Goal: Transaction & Acquisition: Subscribe to service/newsletter

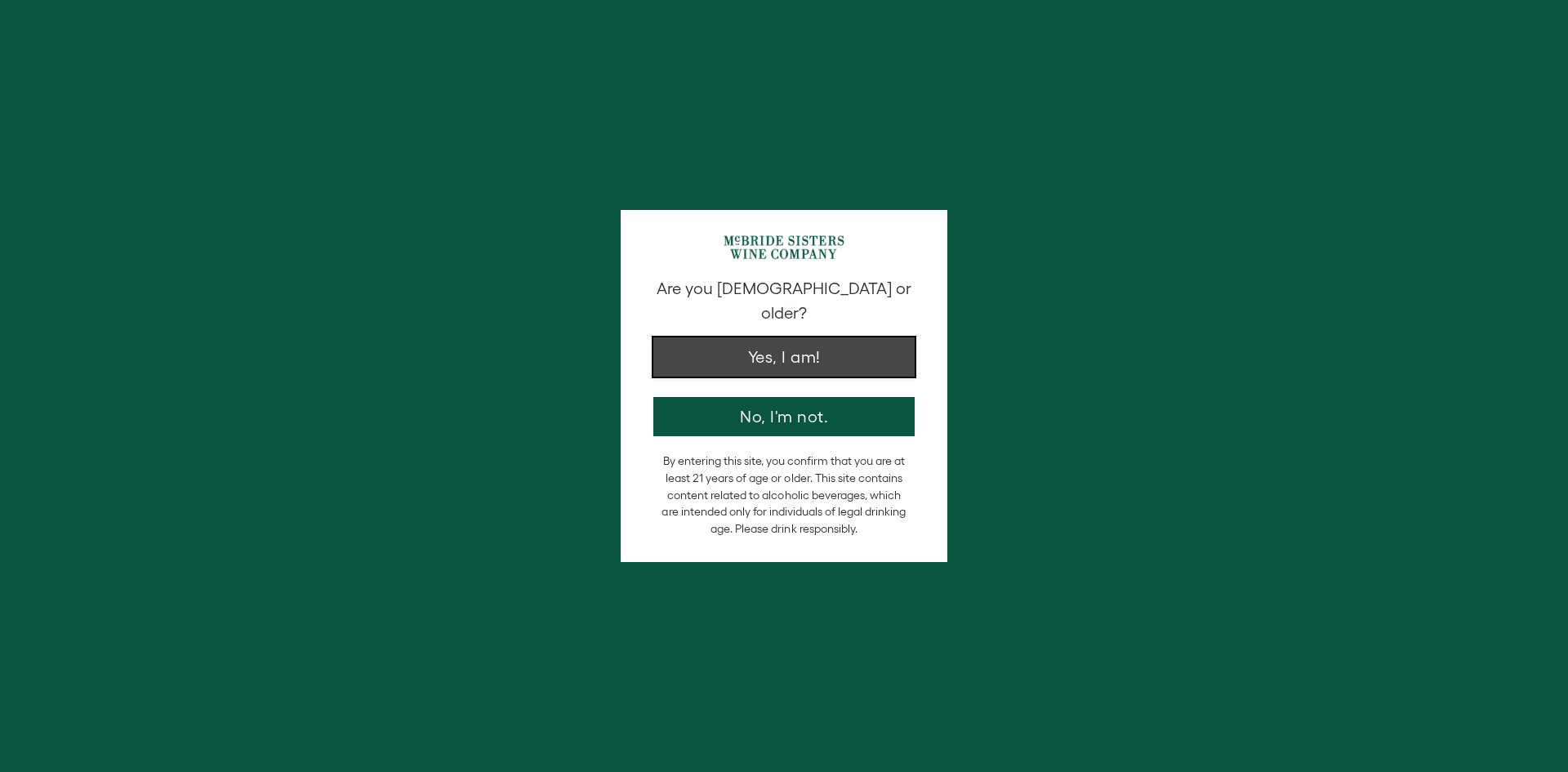
click at [700, 349] on button "Yes, I am!" at bounding box center [784, 357] width 261 height 39
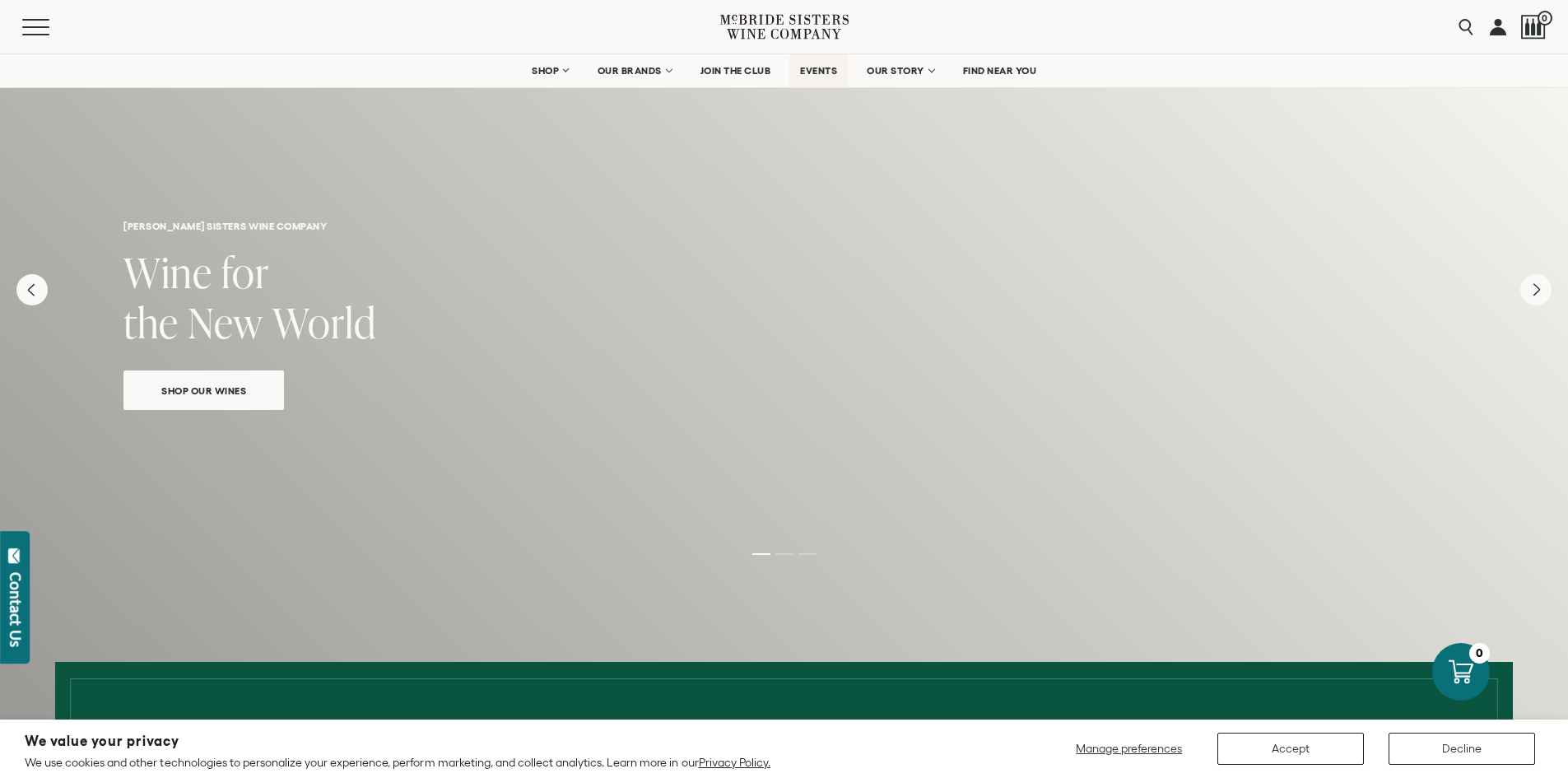
click at [804, 67] on span "EVENTS" at bounding box center [818, 71] width 37 height 11
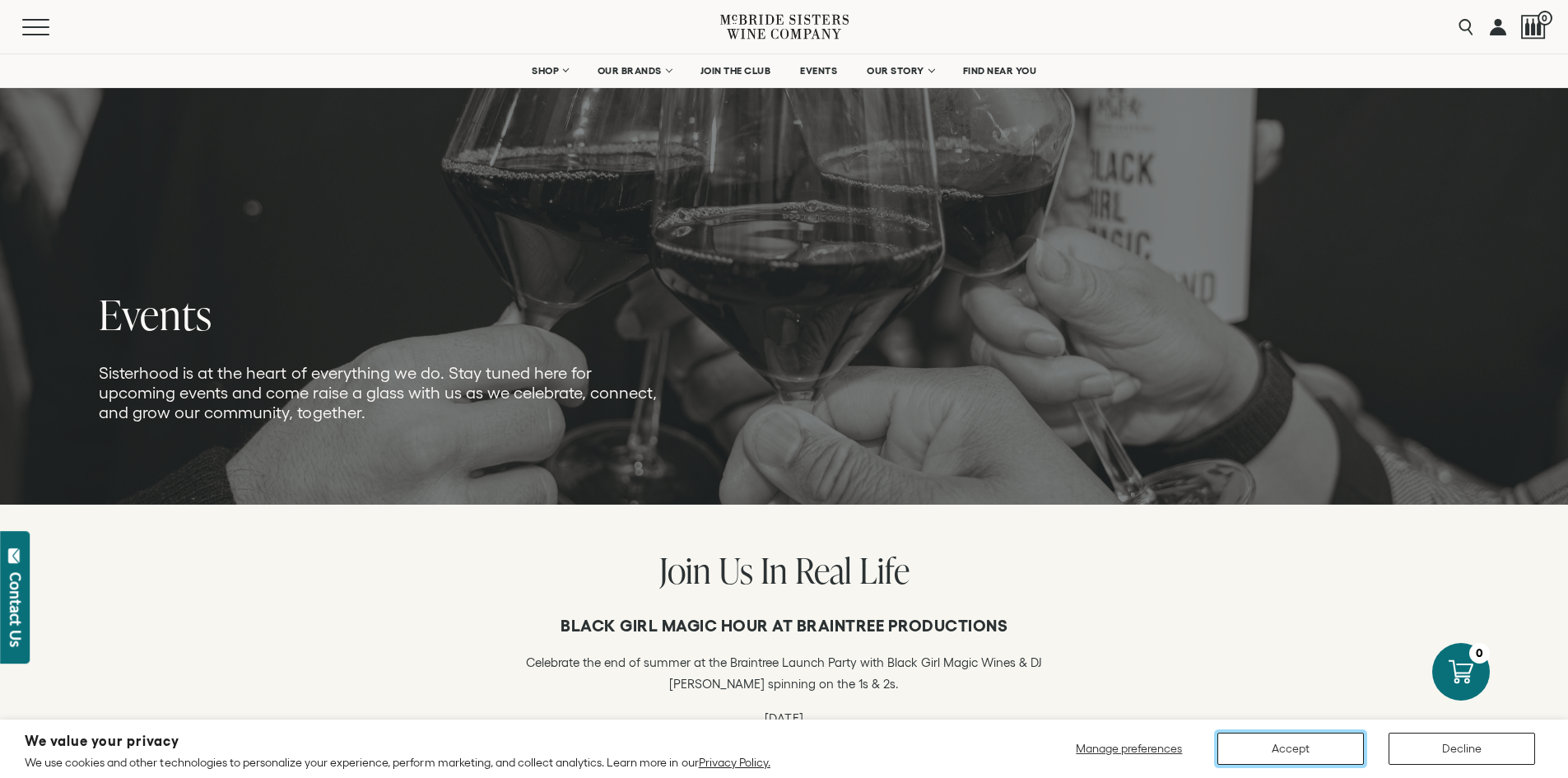
click at [1258, 762] on button "Accept" at bounding box center [1291, 749] width 147 height 32
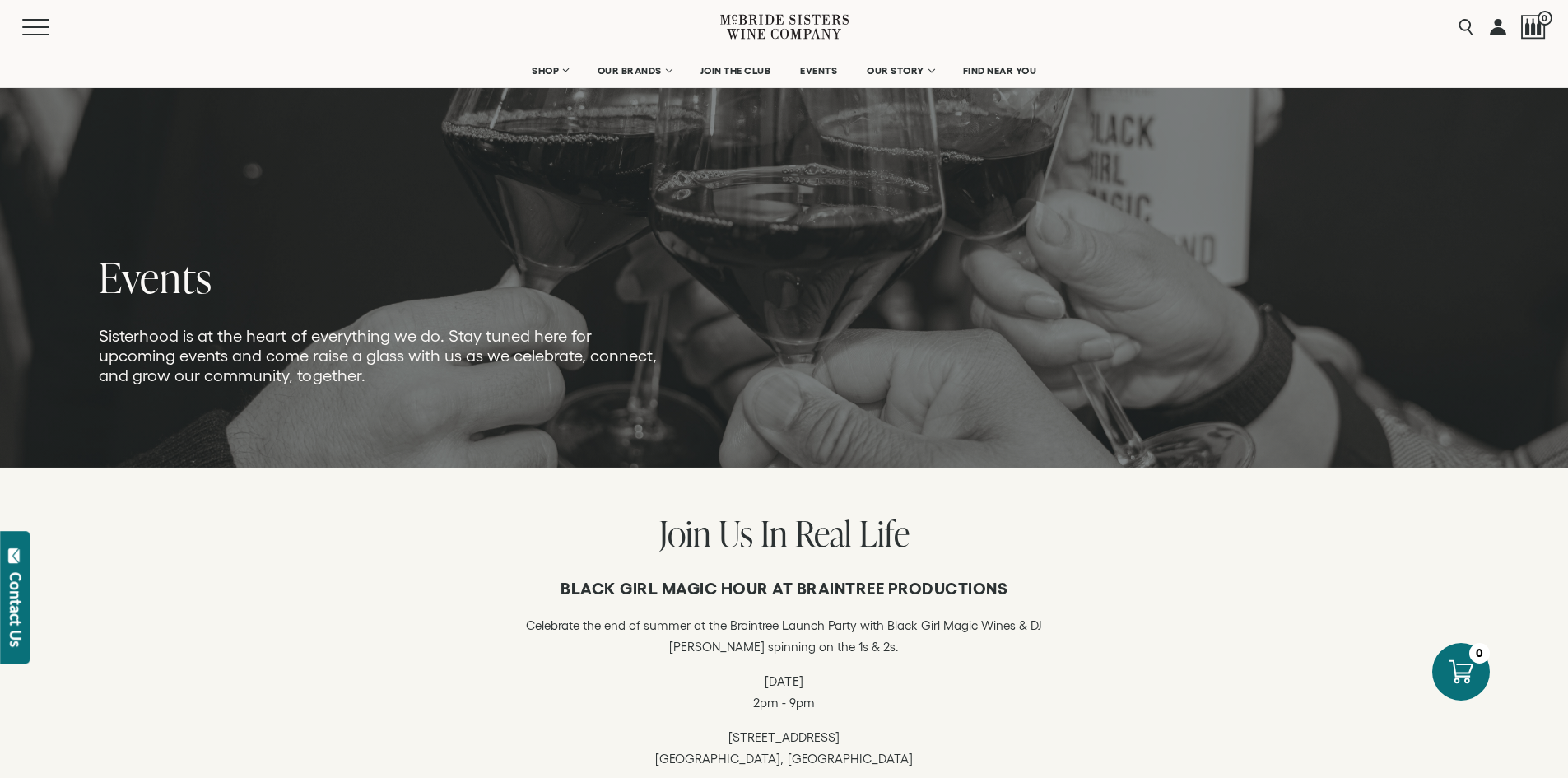
scroll to position [31, 0]
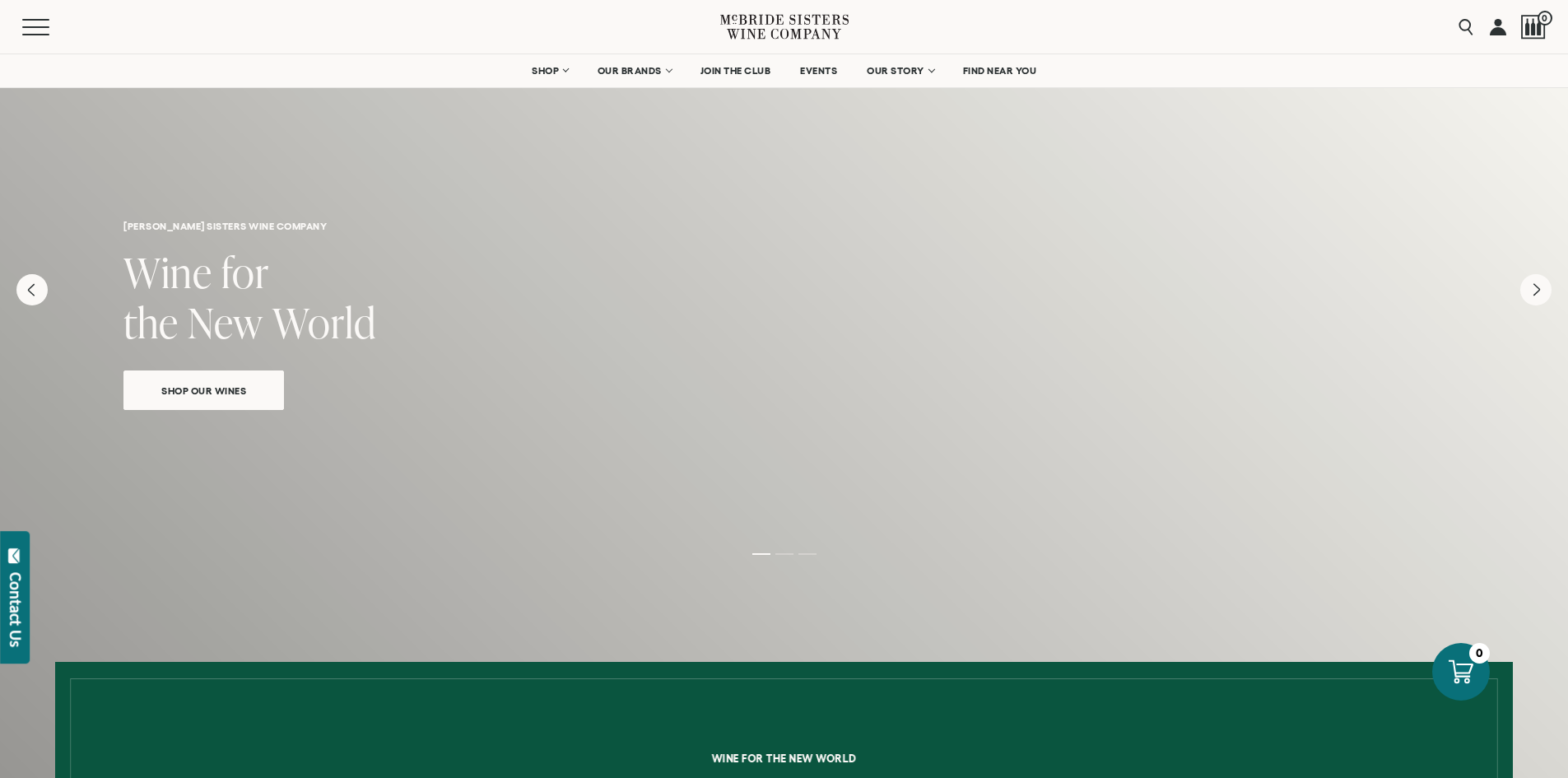
click at [1547, 306] on div "[PERSON_NAME] sisters wine company Wine for the New World Shop Our Wines" at bounding box center [784, 252] width 1568 height 398
click at [1542, 295] on icon "Next" at bounding box center [1535, 290] width 34 height 34
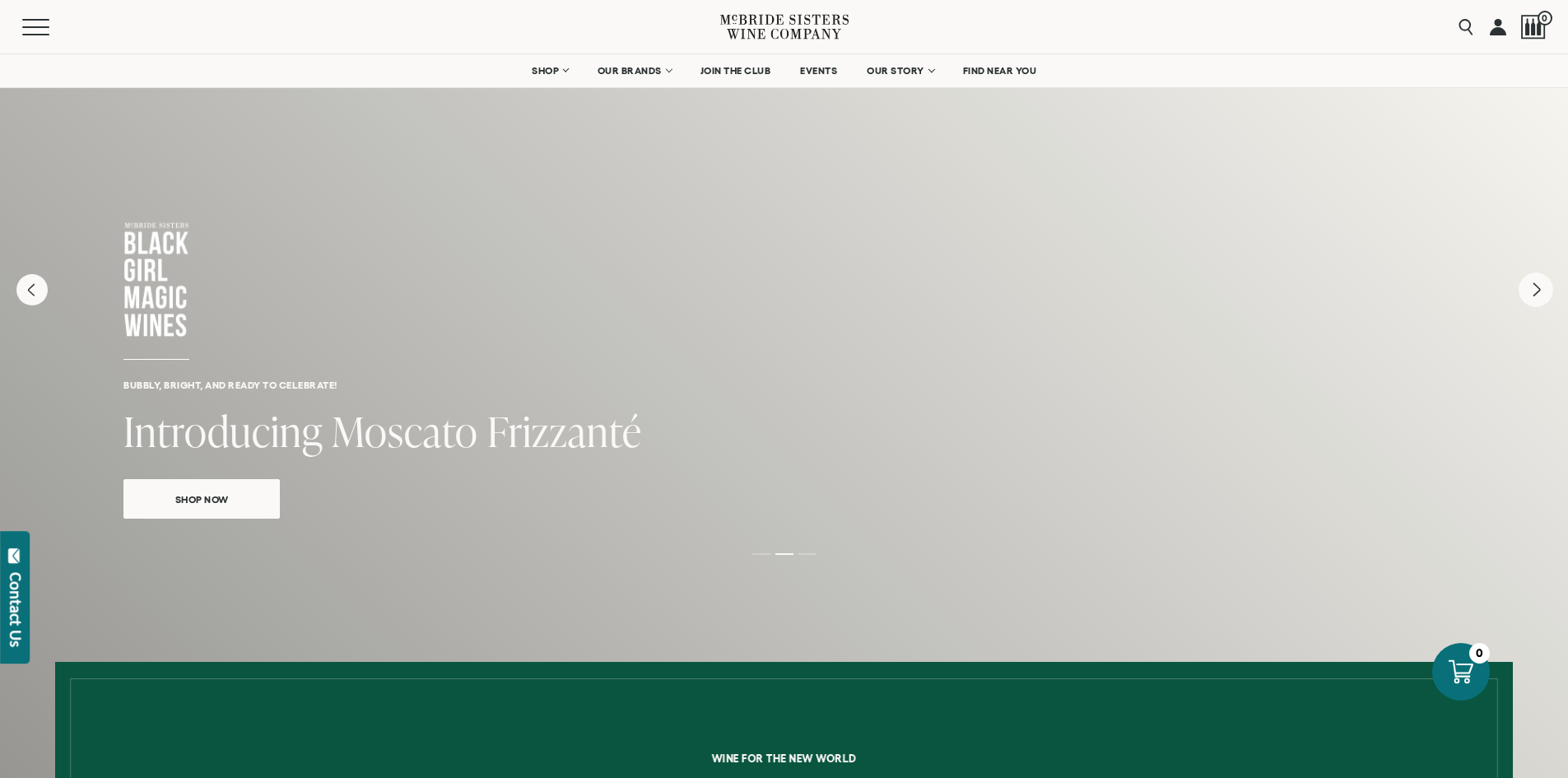
click at [1542, 295] on icon "Next" at bounding box center [1535, 290] width 34 height 34
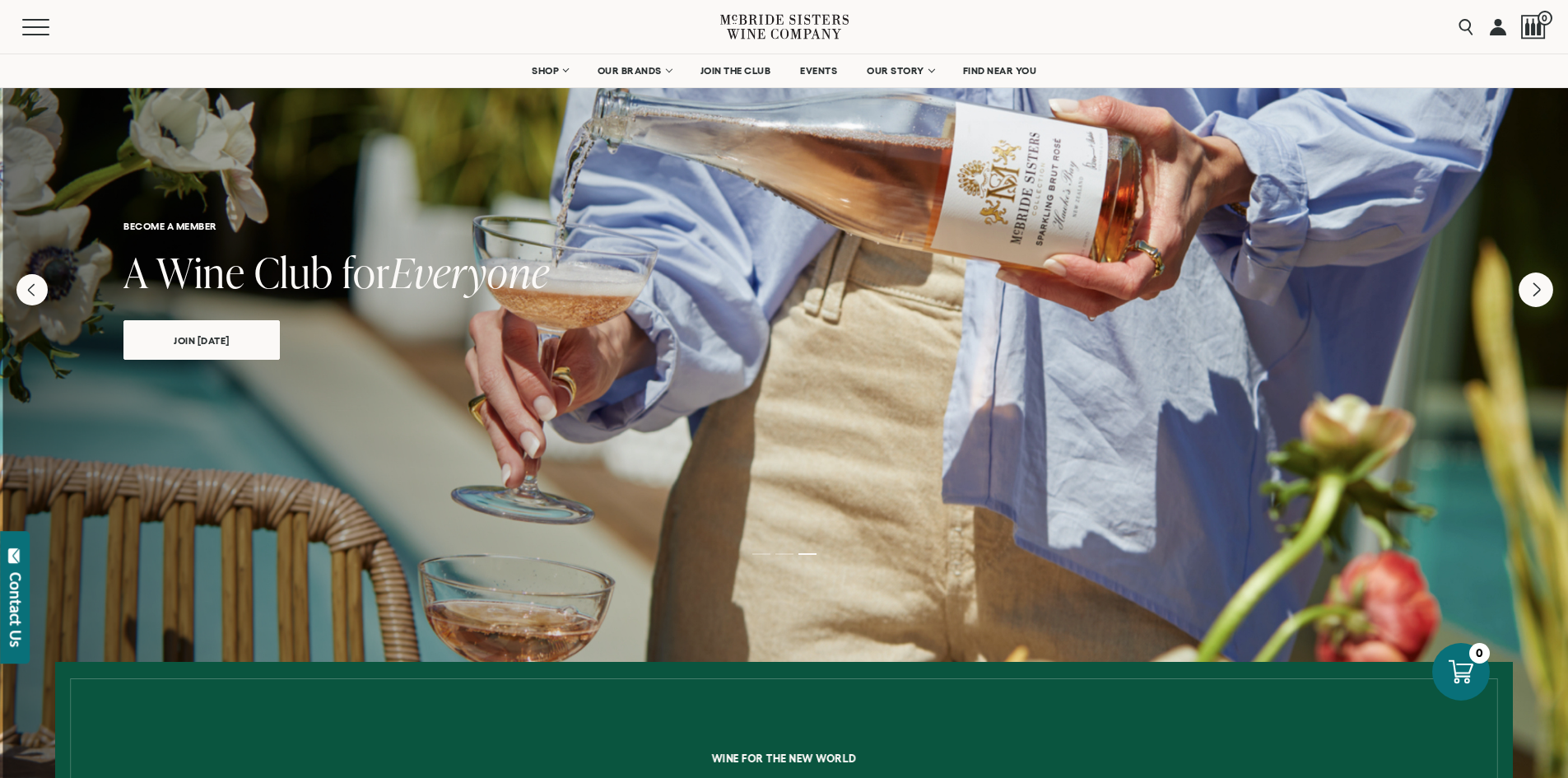
click at [1542, 295] on icon "Next" at bounding box center [1535, 290] width 34 height 34
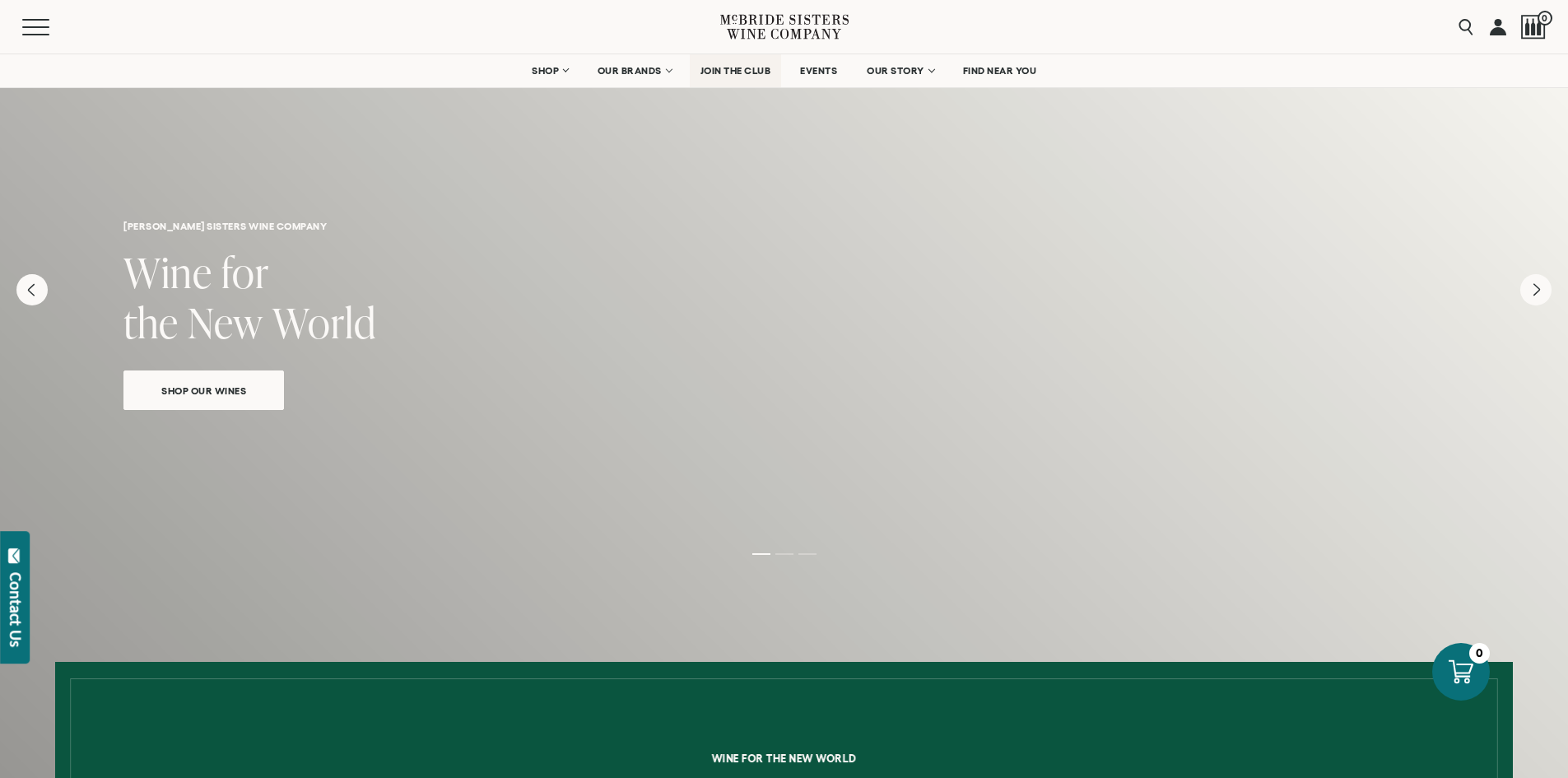
click at [712, 71] on span "JOIN THE CLUB" at bounding box center [736, 71] width 71 height 11
